Goal: Task Accomplishment & Management: Use online tool/utility

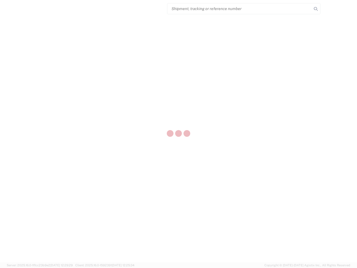
select select "US"
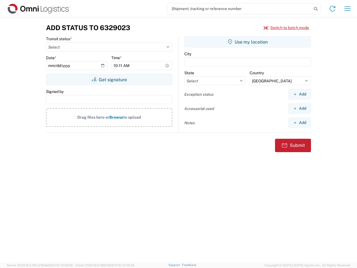
click at [240, 9] on input "search" at bounding box center [239, 8] width 144 height 11
click at [316, 9] on icon at bounding box center [316, 9] width 8 height 8
click at [332, 9] on icon at bounding box center [332, 8] width 9 height 9
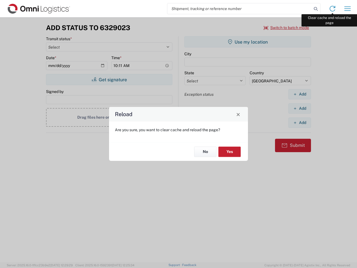
click at [347, 9] on div "Reload Are you sure, you want to clear cache and reload the page? No Yes" at bounding box center [178, 134] width 357 height 268
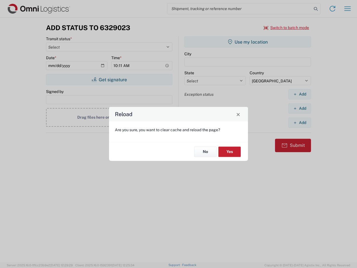
click at [286, 28] on div "Reload Are you sure, you want to clear cache and reload the page? No Yes" at bounding box center [178, 134] width 357 height 268
click at [109, 79] on div "Reload Are you sure, you want to clear cache and reload the page? No Yes" at bounding box center [178, 134] width 357 height 268
click at [248, 42] on div "Reload Are you sure, you want to clear cache and reload the page? No Yes" at bounding box center [178, 134] width 357 height 268
click at [299, 94] on div "Reload Are you sure, you want to clear cache and reload the page? No Yes" at bounding box center [178, 134] width 357 height 268
click at [299, 108] on div "Reload Are you sure, you want to clear cache and reload the page? No Yes" at bounding box center [178, 134] width 357 height 268
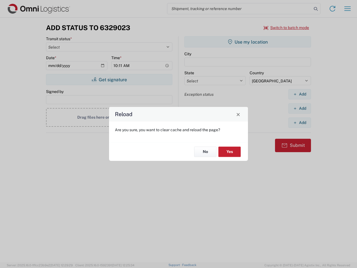
click at [299, 122] on div "Reload Are you sure, you want to clear cache and reload the page? No Yes" at bounding box center [178, 134] width 357 height 268
